Goal: Obtain resource: Obtain resource

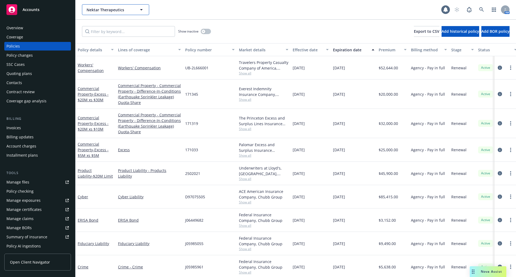
click at [141, 10] on icon "button" at bounding box center [141, 9] width 3 height 1
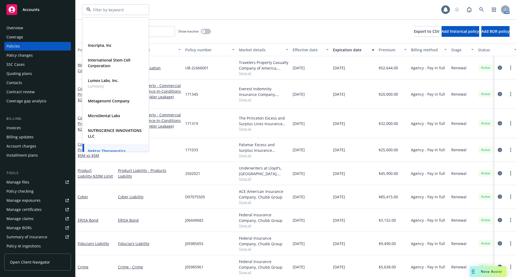
scroll to position [234, 0]
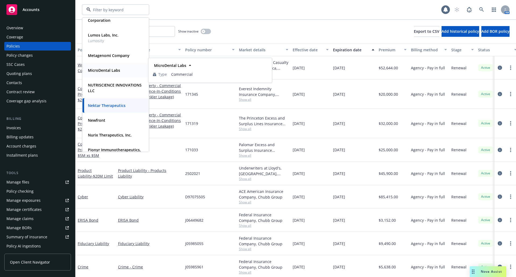
click at [117, 72] on strong "MicroDental Labs" at bounding box center [104, 70] width 32 height 5
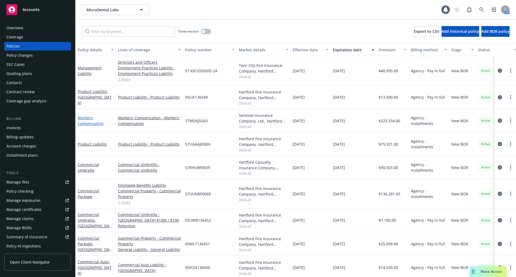
click at [93, 124] on link "Workers' Compensation" at bounding box center [91, 120] width 26 height 11
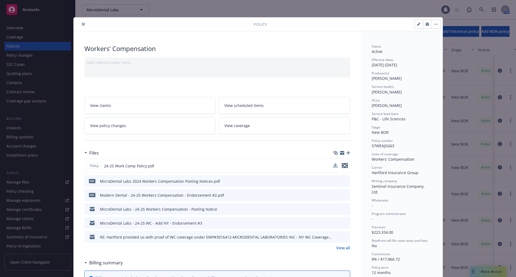
click at [343, 164] on icon "preview file" at bounding box center [344, 166] width 5 height 4
